Goal: Book appointment/travel/reservation

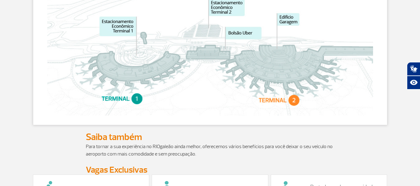
scroll to position [404, 0]
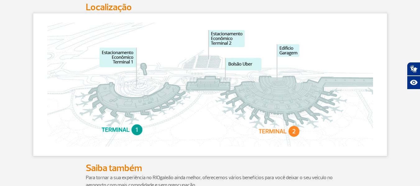
click at [292, 136] on img at bounding box center [210, 85] width 326 height 124
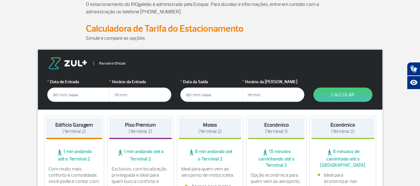
scroll to position [155, 0]
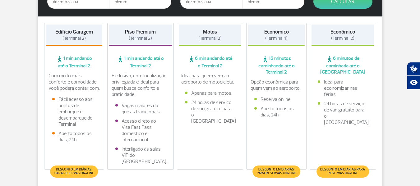
click at [272, 177] on span "Desconto em diárias para reservas on-line" at bounding box center [276, 172] width 48 height 12
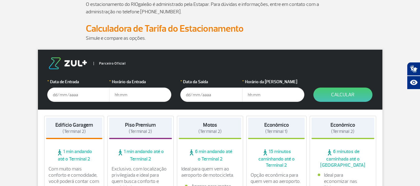
click at [99, 92] on input "text" at bounding box center [78, 95] width 62 height 14
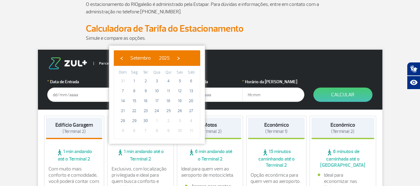
click at [183, 55] on bs-datepicker-navigation-view "‹ ​ Setembro ​ 2025 ​ ›" at bounding box center [150, 57] width 66 height 6
click at [183, 57] on span "›" at bounding box center [178, 57] width 9 height 9
click at [181, 80] on span "3" at bounding box center [180, 81] width 10 height 10
type input "[DATE]"
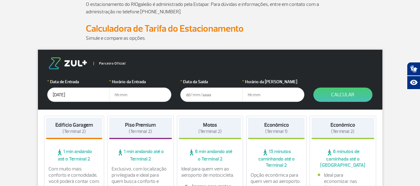
click at [135, 96] on input "text" at bounding box center [140, 95] width 62 height 14
type input "00:00"
click at [201, 92] on input "text" at bounding box center [211, 95] width 62 height 14
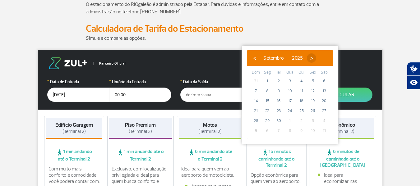
click at [316, 58] on span "›" at bounding box center [311, 57] width 9 height 9
click at [304, 100] on span "16" at bounding box center [301, 101] width 10 height 10
type input "[DATE]"
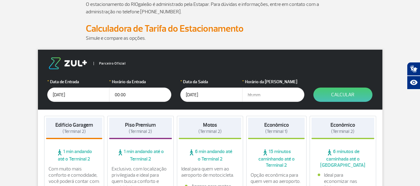
click at [270, 88] on input "text" at bounding box center [273, 95] width 62 height 14
type input "09:30"
click at [341, 94] on button "Calcular" at bounding box center [342, 95] width 59 height 14
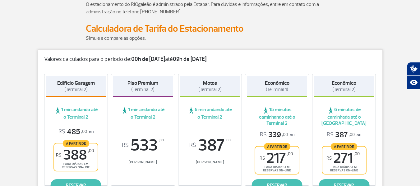
scroll to position [93, 0]
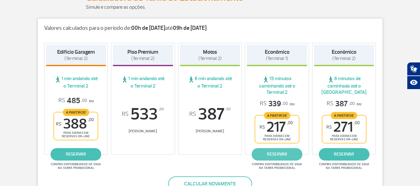
click at [283, 155] on link "reservar" at bounding box center [277, 154] width 51 height 12
click at [269, 161] on div "[GEOGRAPHIC_DATA] (Terminal 2) 1 min andando até o Terminal 2 R$ 485 ,00 ou A p…" at bounding box center [210, 100] width 344 height 127
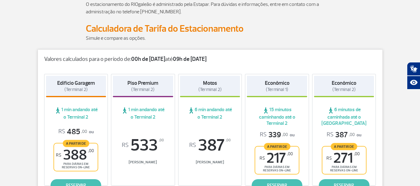
scroll to position [124, 0]
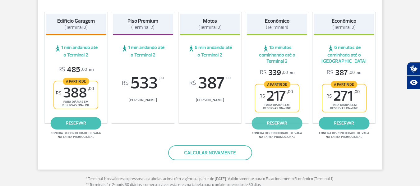
click at [281, 121] on link "reservar" at bounding box center [277, 123] width 51 height 12
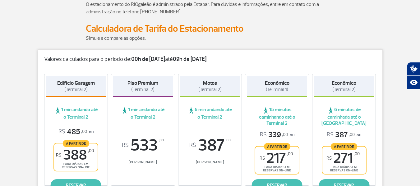
scroll to position [93, 0]
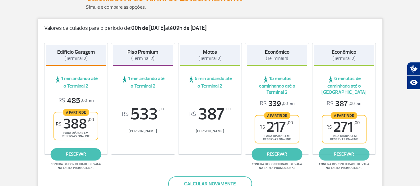
click at [352, 153] on link "reservar" at bounding box center [344, 154] width 51 height 12
